Goal: Task Accomplishment & Management: Manage account settings

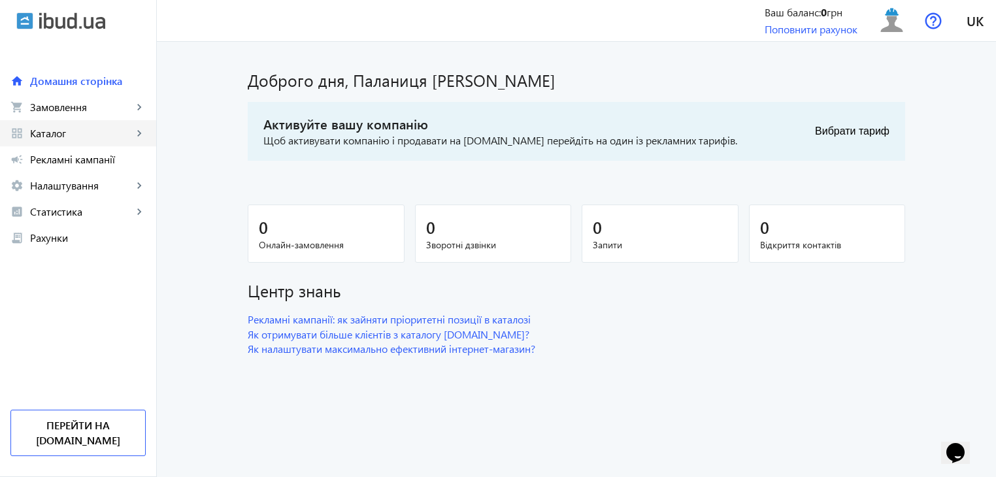
click at [136, 131] on mat-icon "keyboard_arrow_right" at bounding box center [139, 133] width 13 height 13
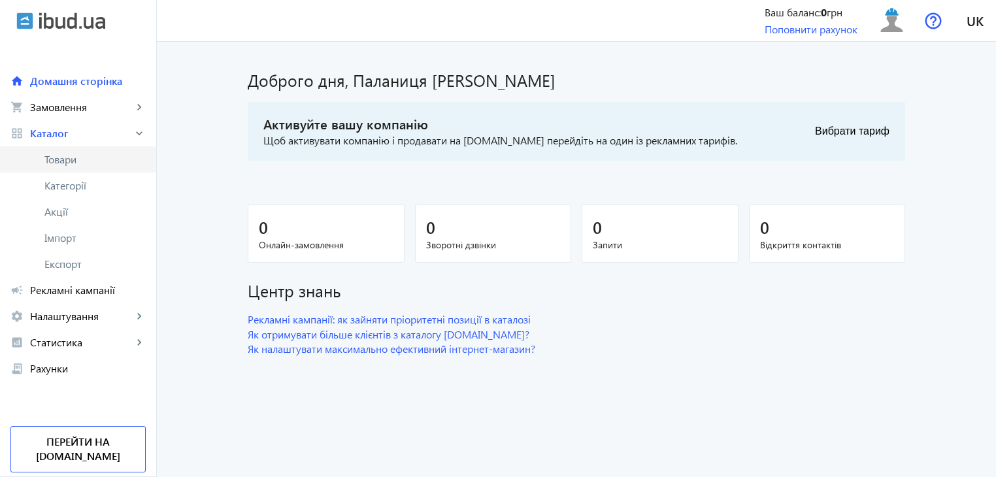
click at [84, 158] on span "Товари" at bounding box center [94, 159] width 101 height 13
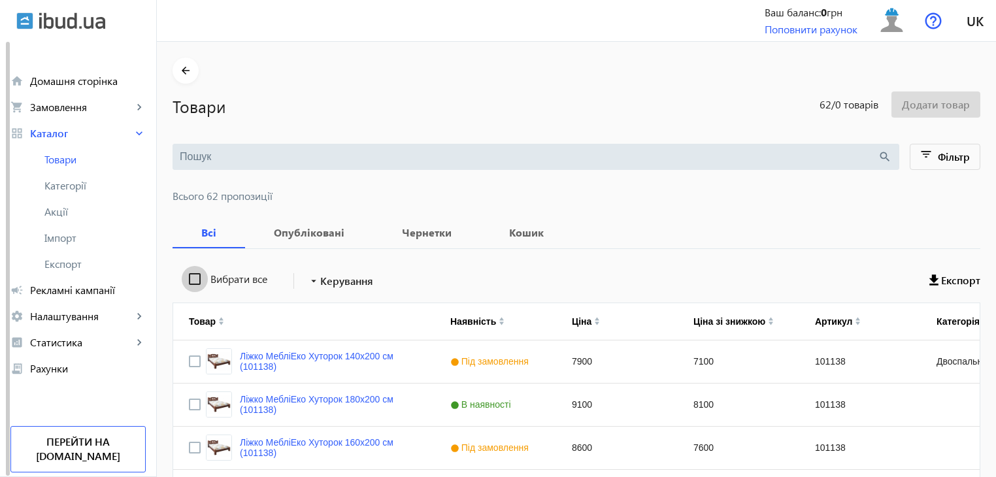
click at [182, 270] on input "Вибрати все" at bounding box center [195, 279] width 26 height 26
checkbox input "true"
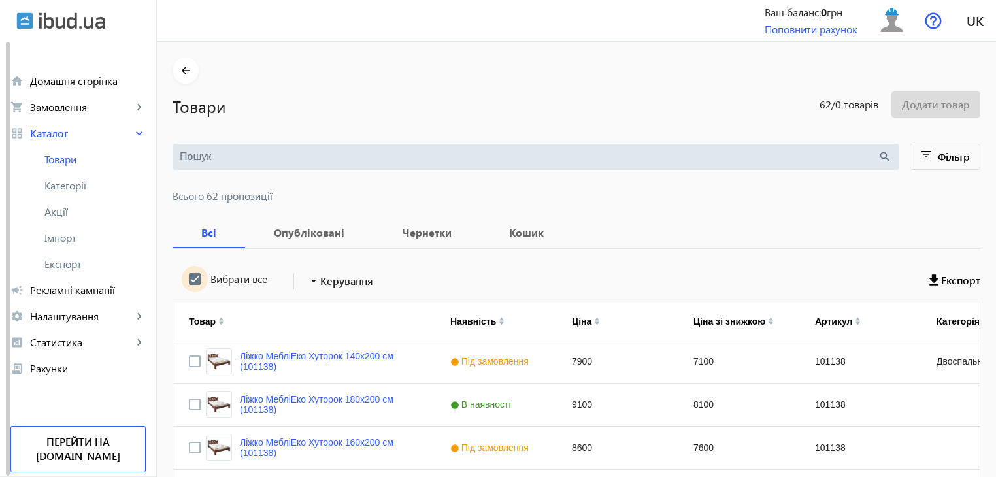
checkbox input "true"
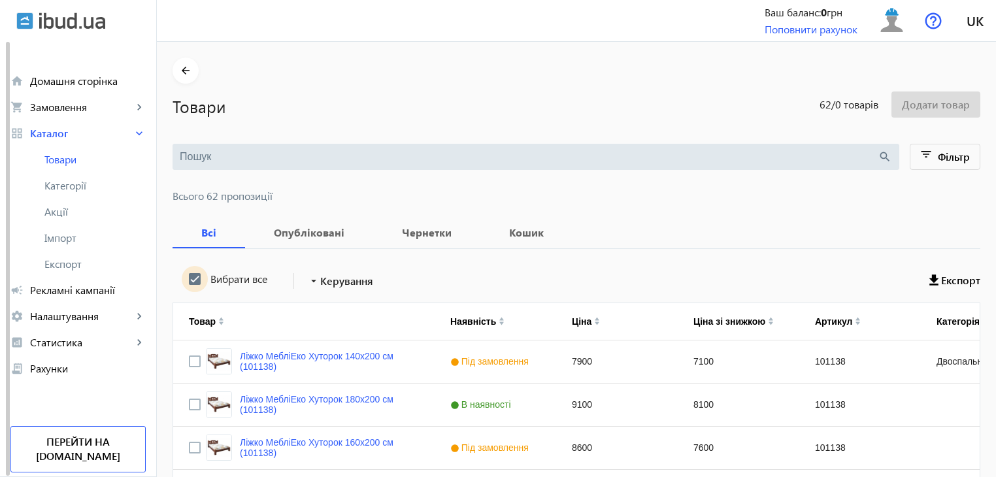
checkbox input "true"
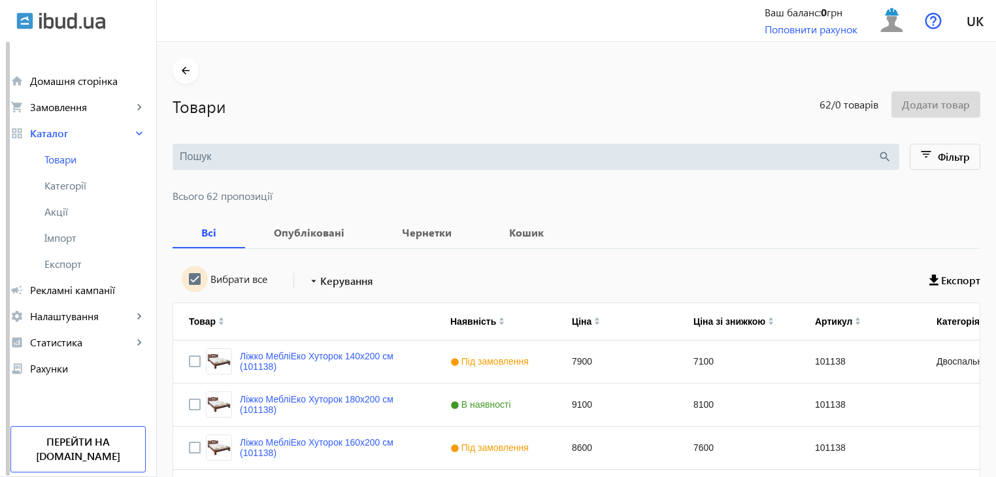
checkbox input "true"
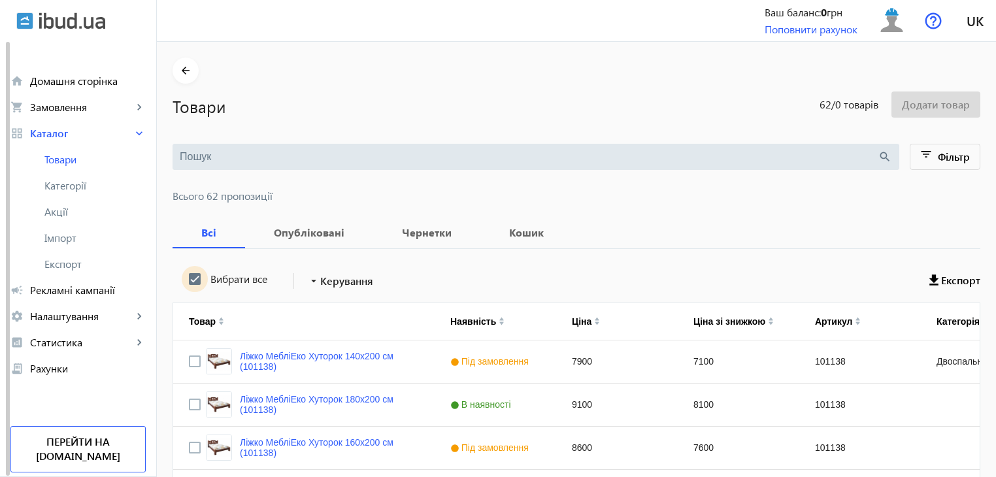
checkbox input "true"
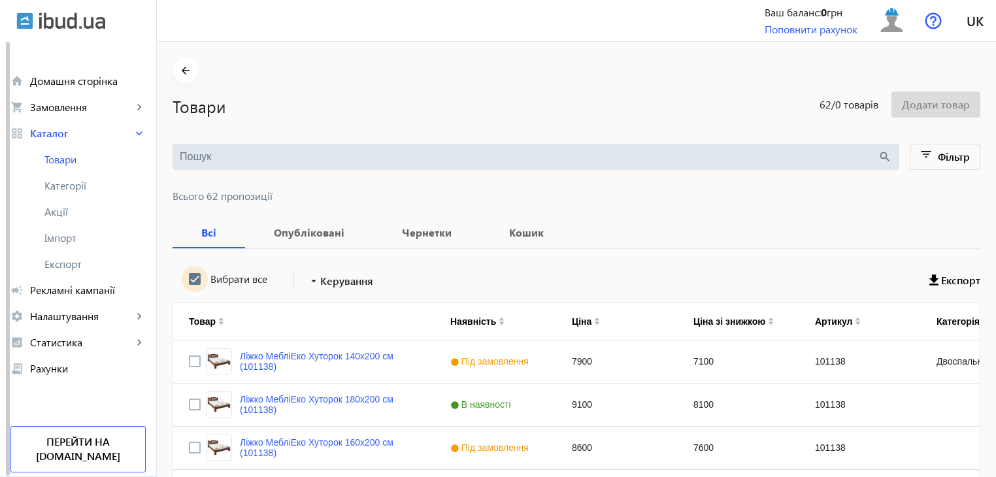
checkbox input "true"
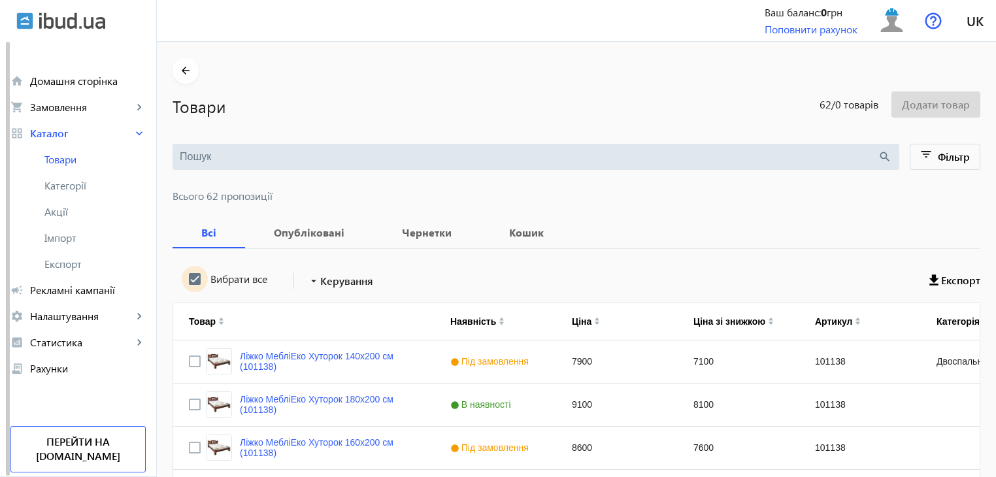
checkbox input "true"
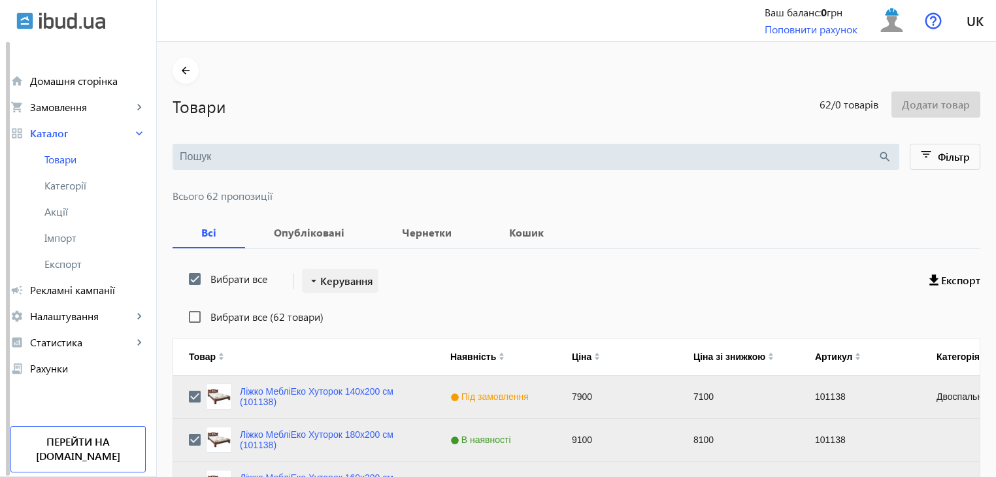
click at [337, 278] on span "Керування" at bounding box center [346, 281] width 53 height 16
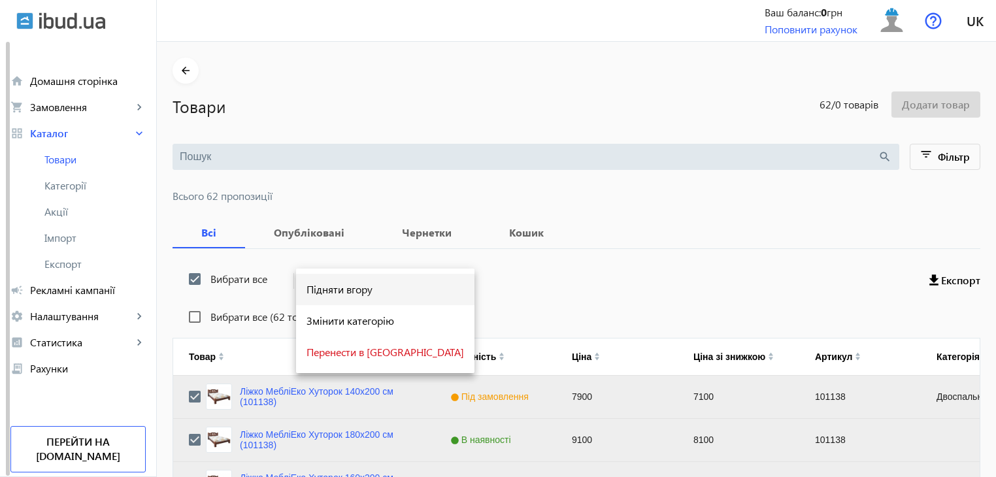
click at [340, 294] on span "Підняти вгору" at bounding box center [386, 289] width 158 height 10
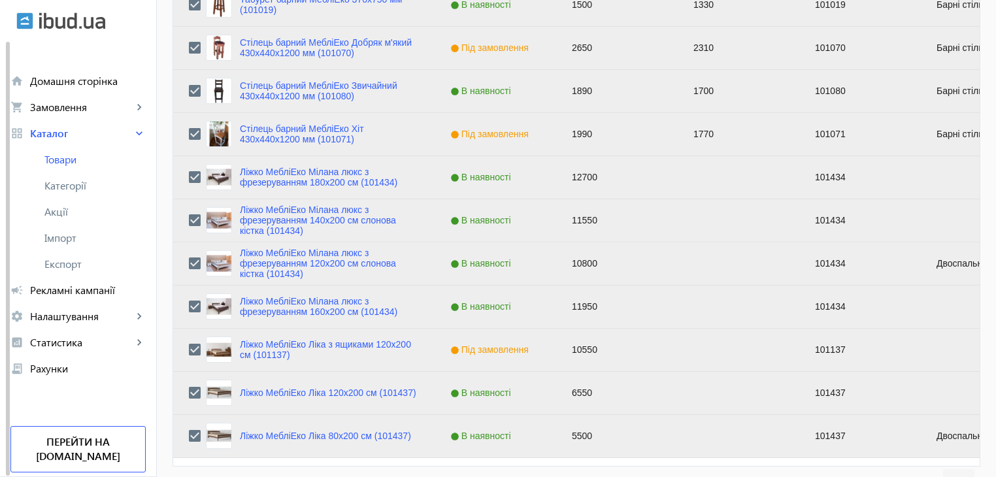
scroll to position [1318, 0]
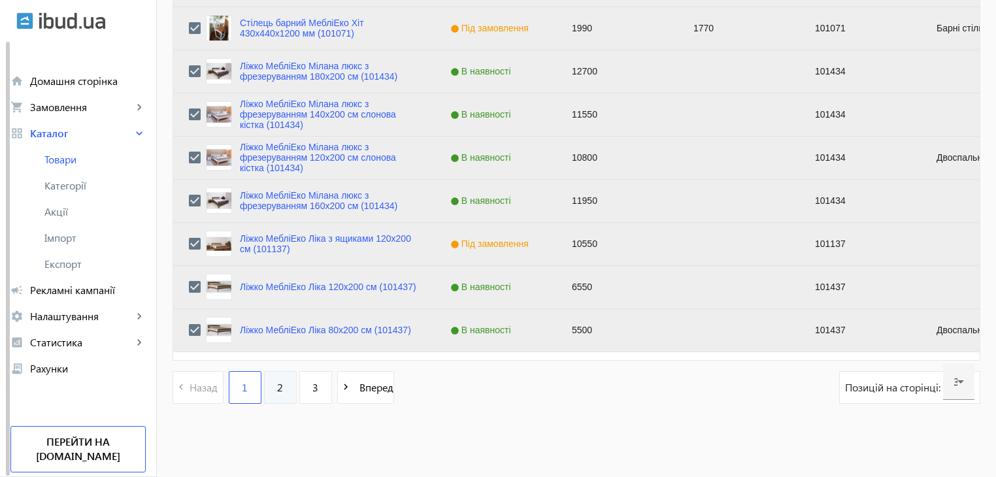
click at [277, 390] on span "2" at bounding box center [280, 387] width 6 height 14
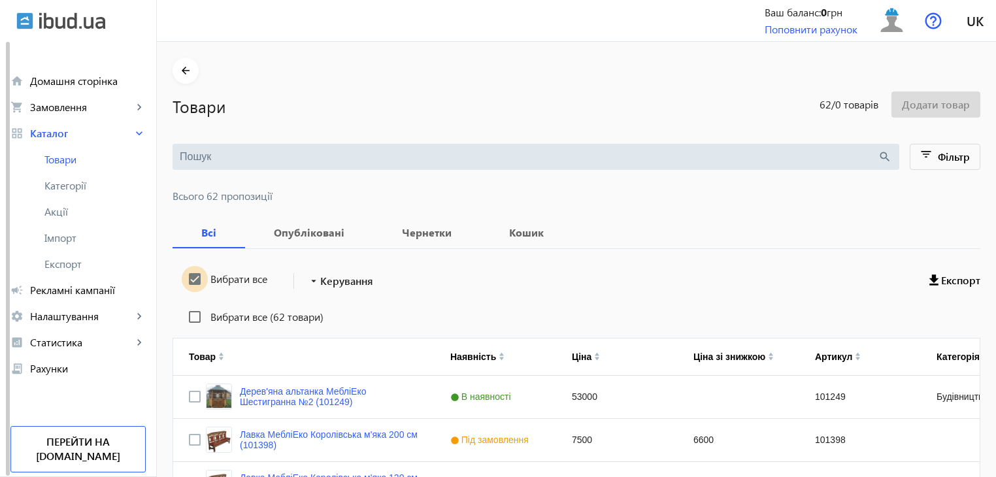
click at [188, 280] on input "Вибрати все" at bounding box center [195, 279] width 26 height 26
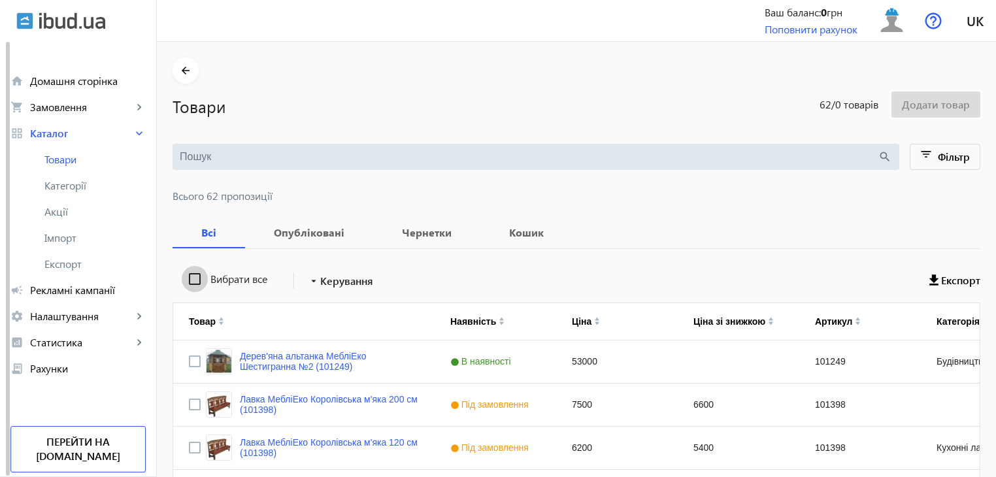
click at [188, 280] on input "Вибрати все" at bounding box center [195, 279] width 26 height 26
checkbox input "true"
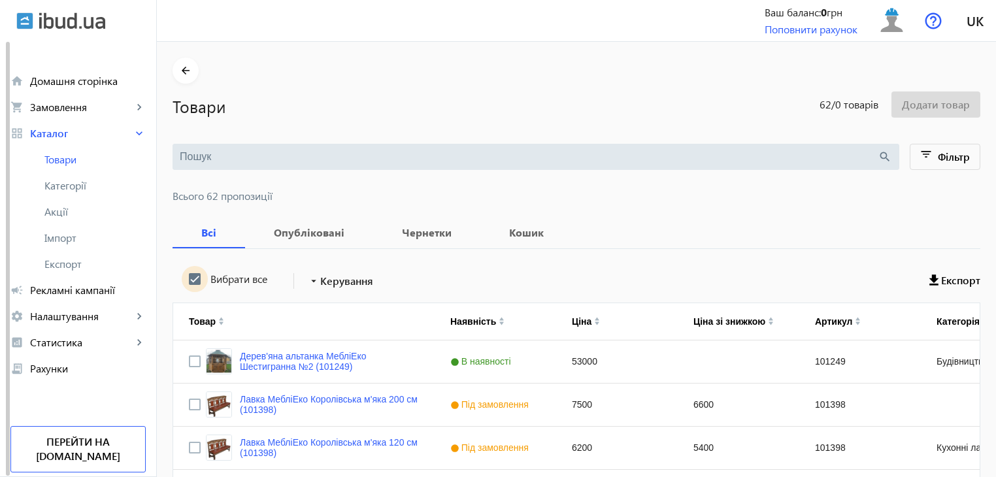
checkbox input "true"
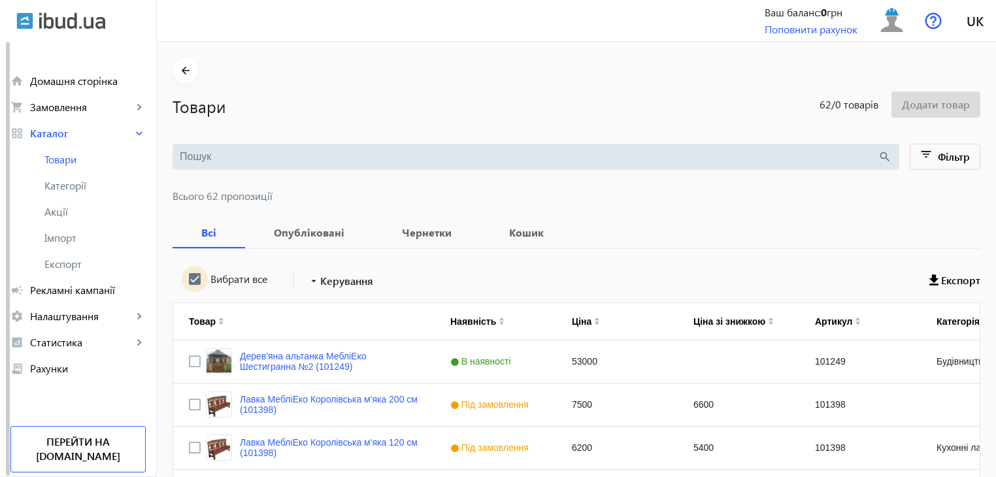
checkbox input "true"
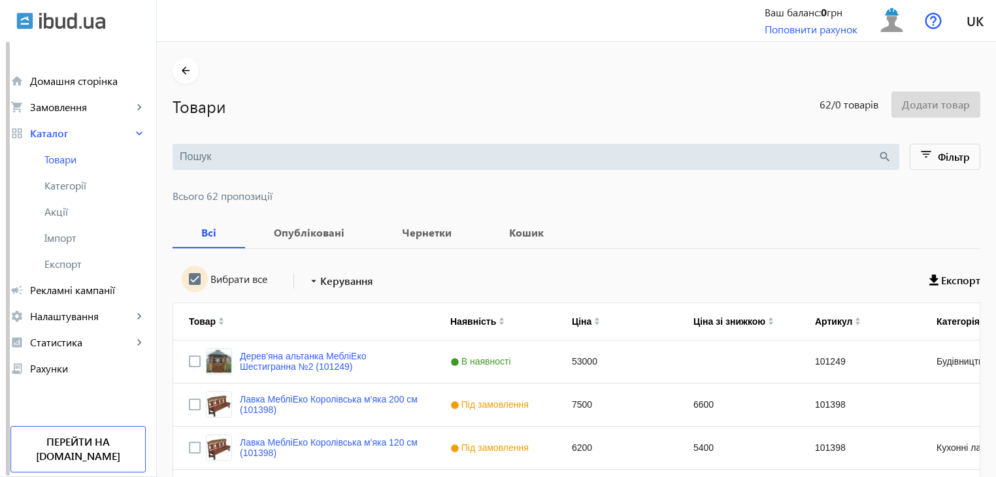
checkbox input "true"
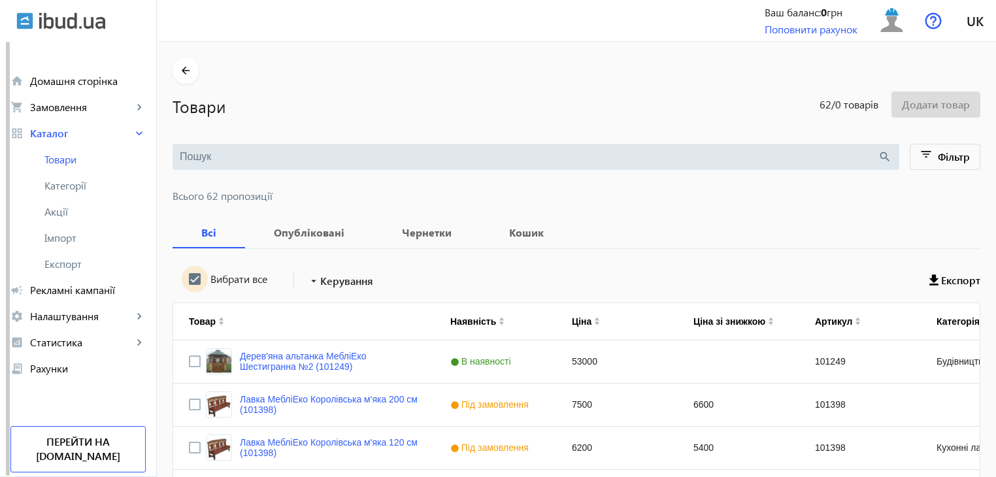
checkbox input "true"
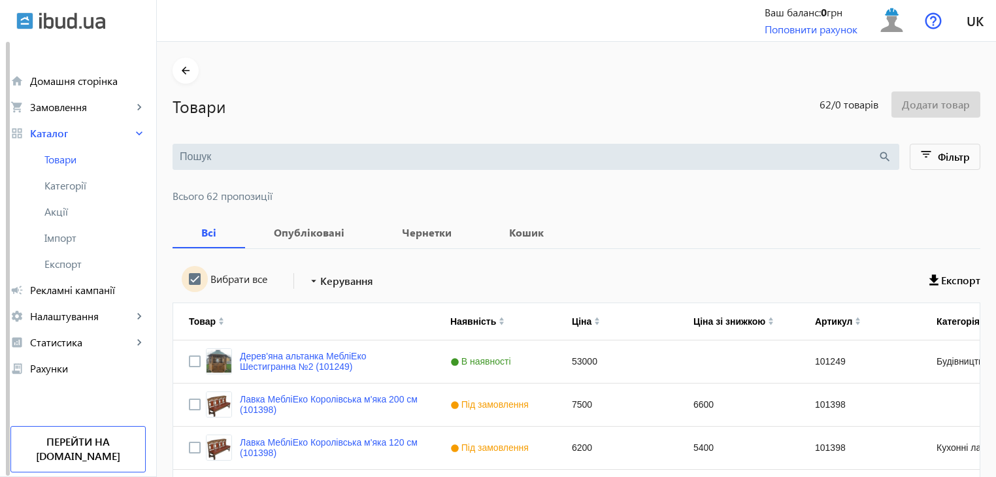
checkbox input "true"
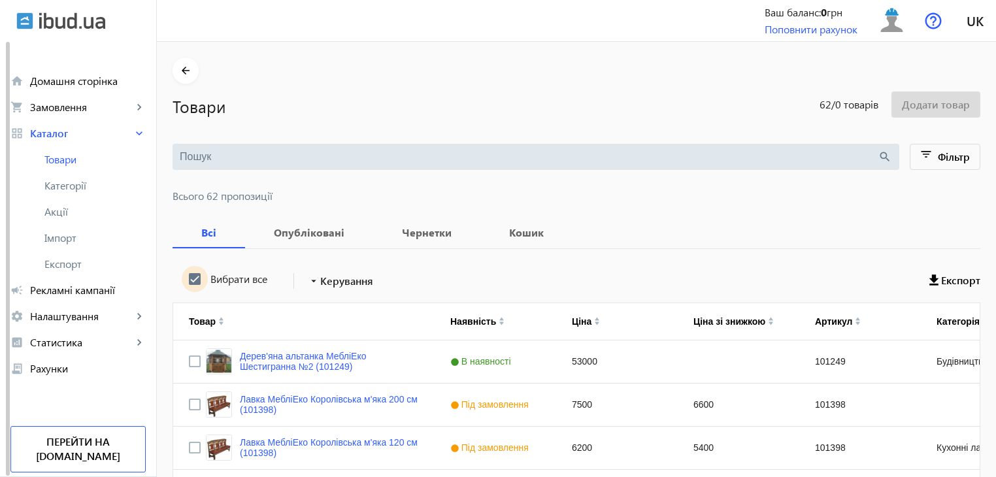
checkbox input "true"
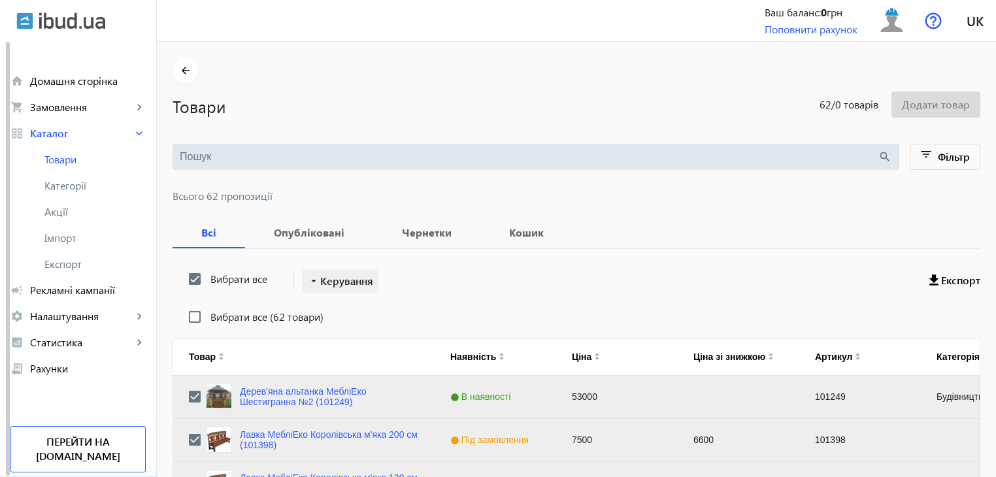
click at [307, 281] on mat-icon "arrow_drop_down" at bounding box center [313, 281] width 13 height 13
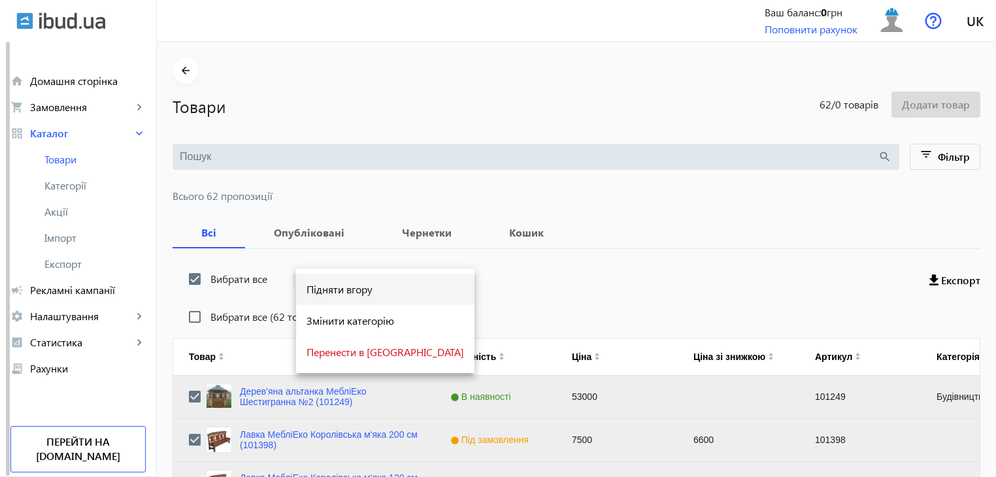
click at [335, 281] on button "Підняти вгору" at bounding box center [385, 289] width 178 height 31
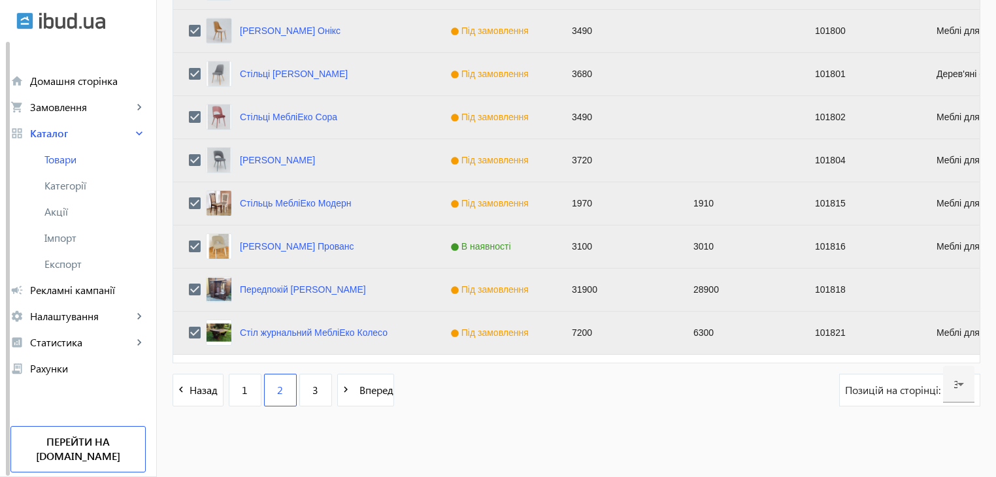
scroll to position [1318, 0]
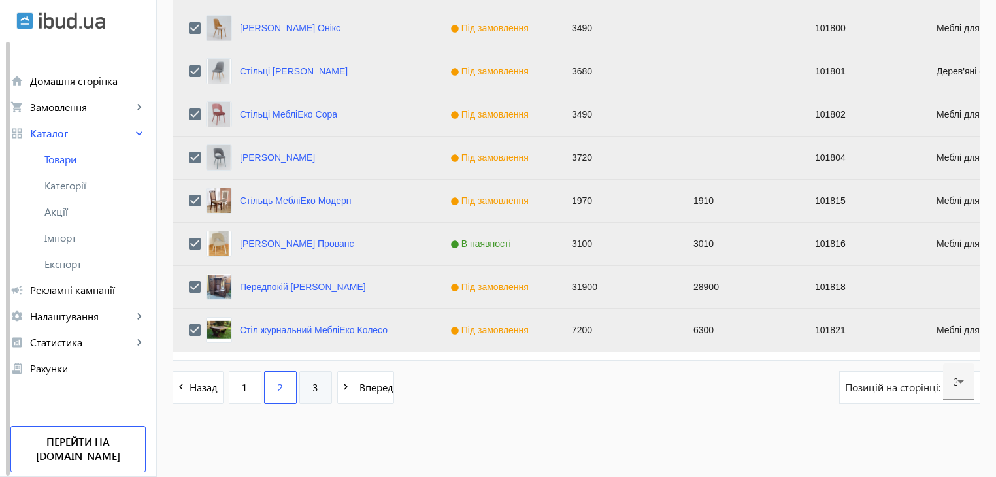
click at [312, 389] on span "3" at bounding box center [315, 387] width 6 height 14
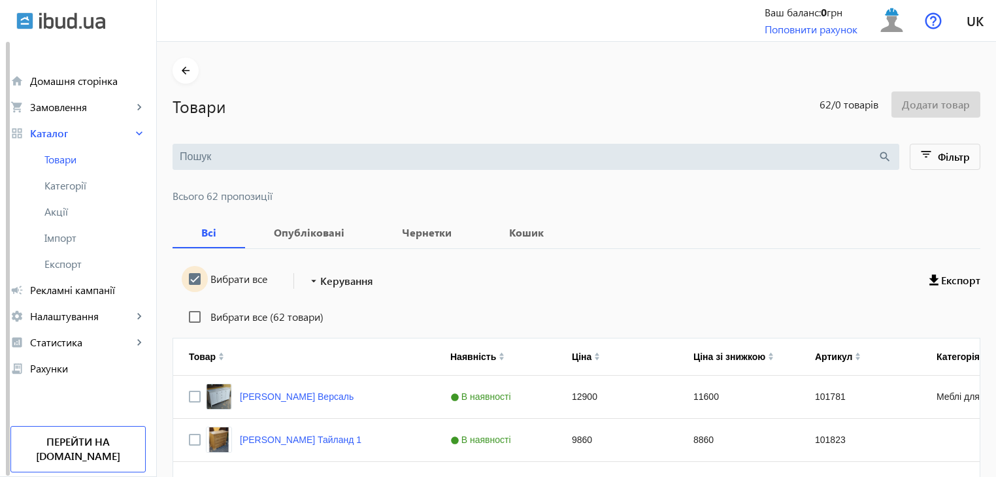
click at [192, 278] on input "Вибрати все" at bounding box center [195, 279] width 26 height 26
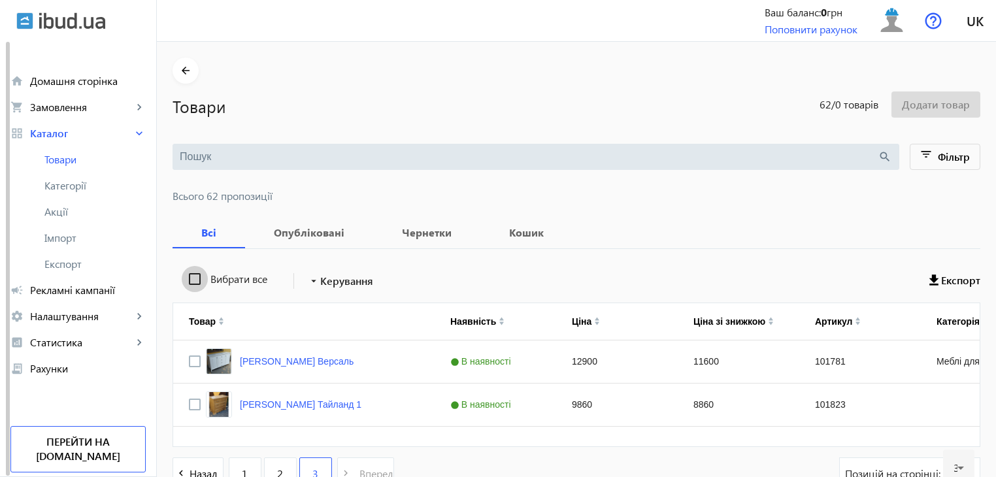
click at [192, 278] on input "Вибрати все" at bounding box center [195, 279] width 26 height 26
checkbox input "true"
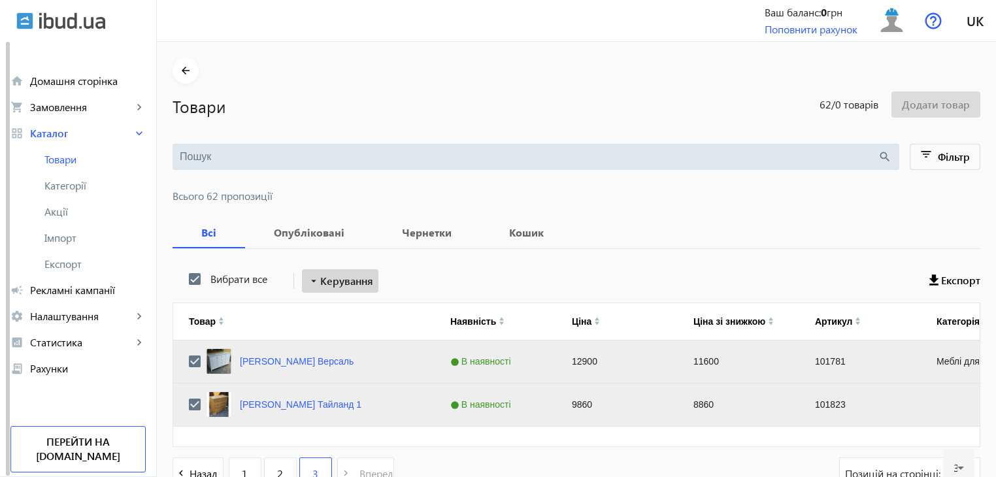
click at [343, 277] on span "Керування" at bounding box center [346, 281] width 53 height 16
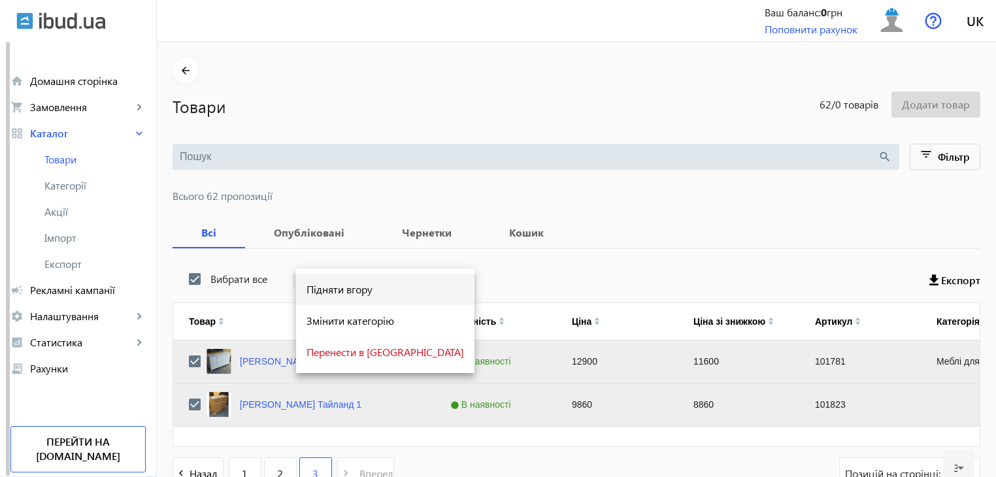
click at [342, 287] on span "Підняти вгору" at bounding box center [386, 289] width 158 height 10
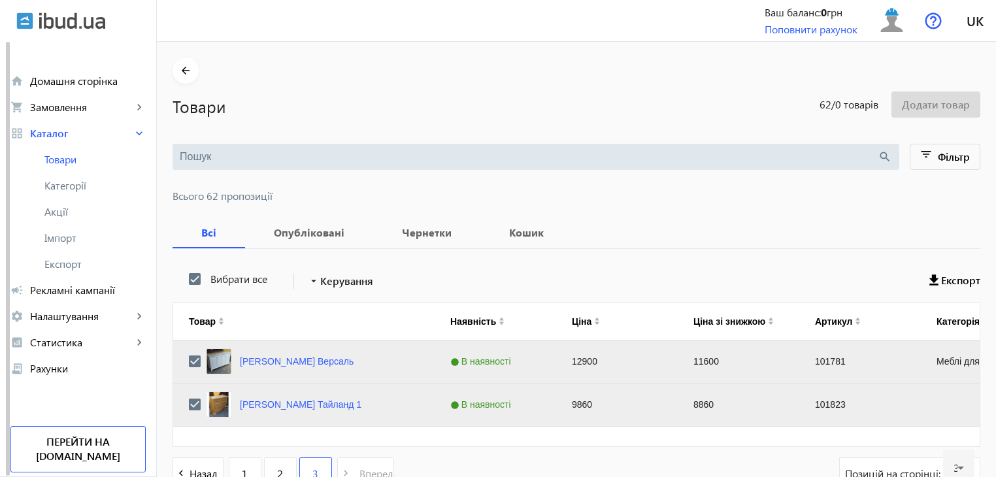
click at [342, 287] on span "Керування" at bounding box center [346, 281] width 53 height 16
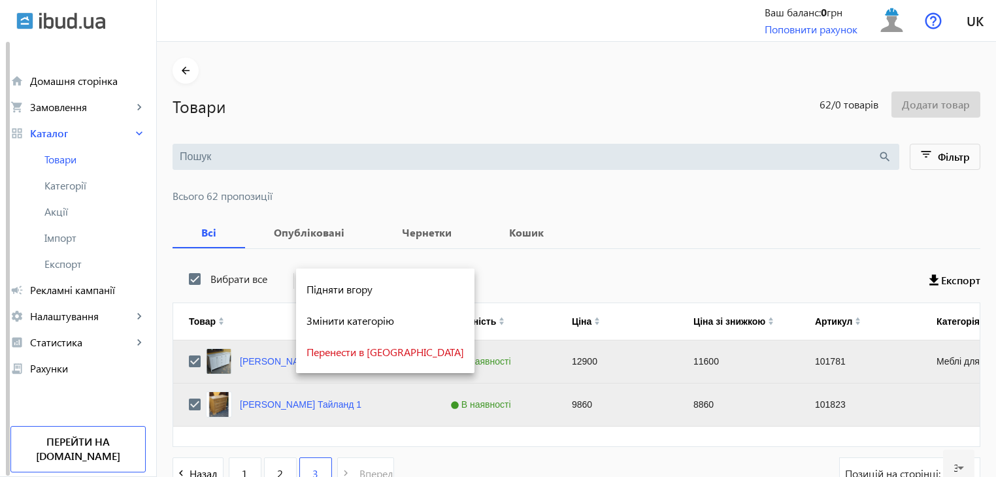
click at [342, 287] on span "Підняти вгору" at bounding box center [386, 289] width 158 height 10
